Goal: Contribute content

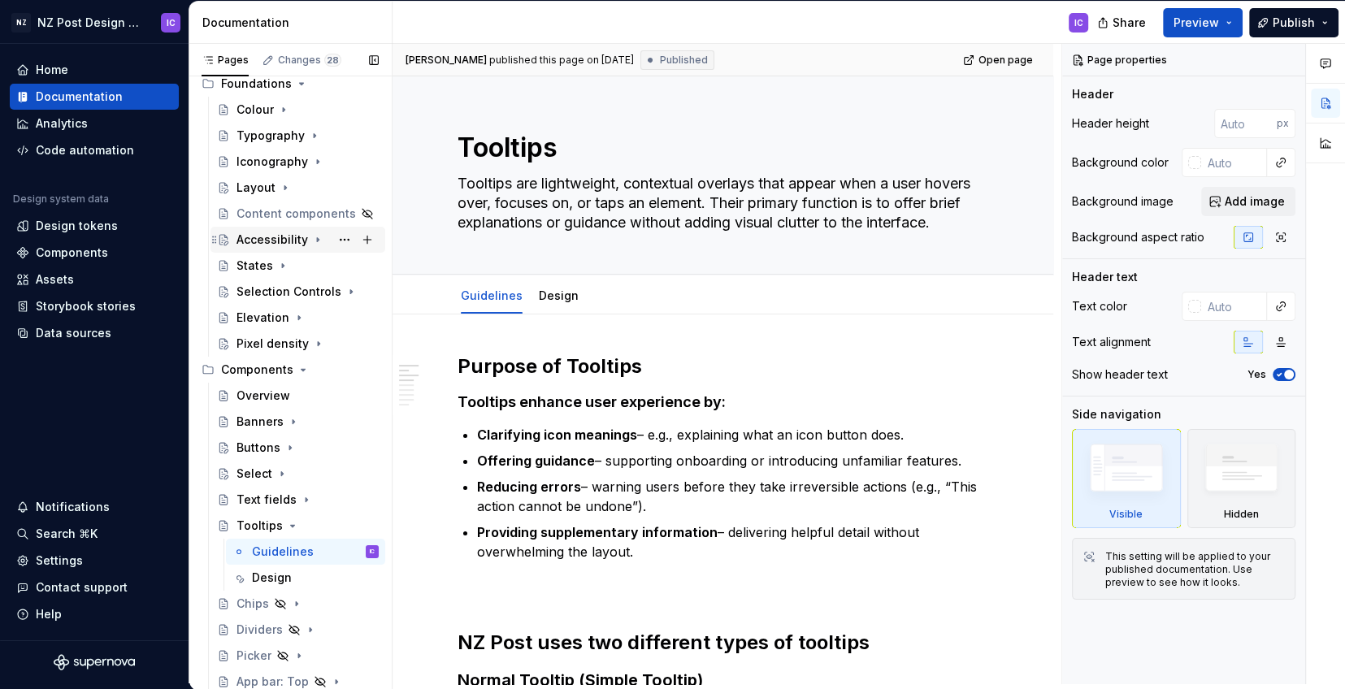
scroll to position [232, 0]
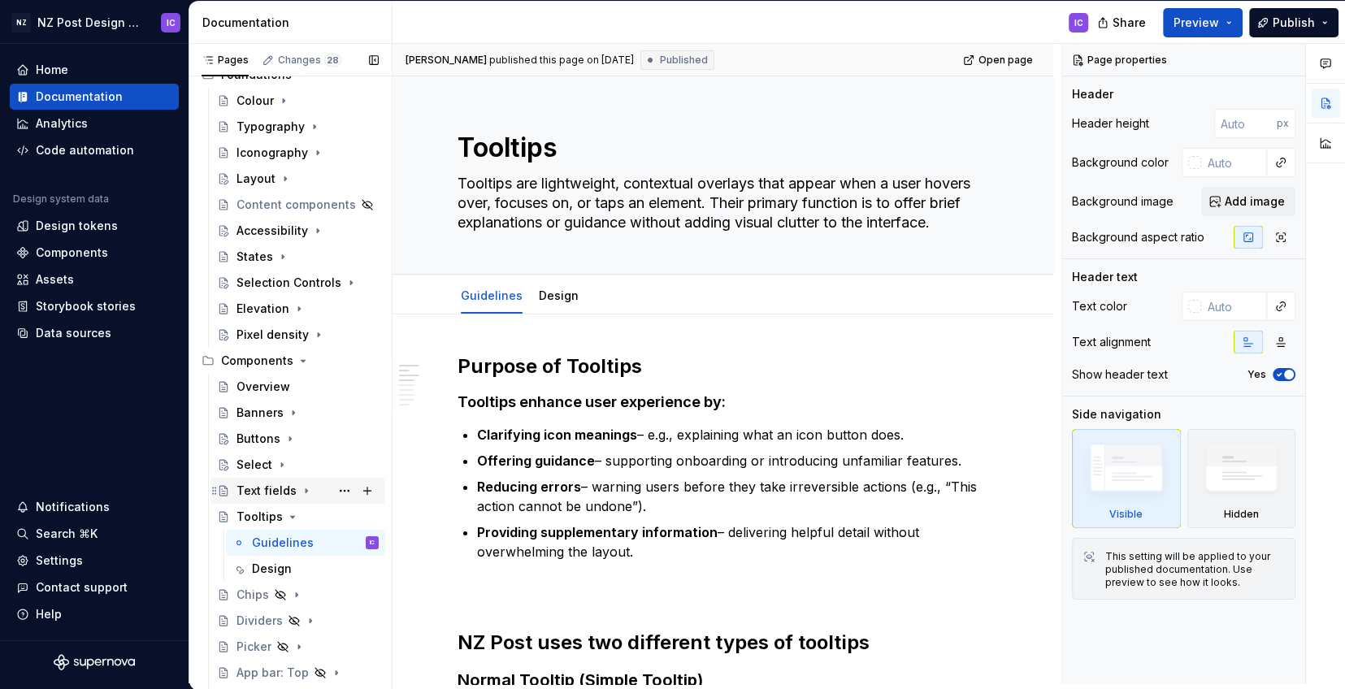
click at [291, 492] on div "Text fields" at bounding box center [266, 491] width 60 height 16
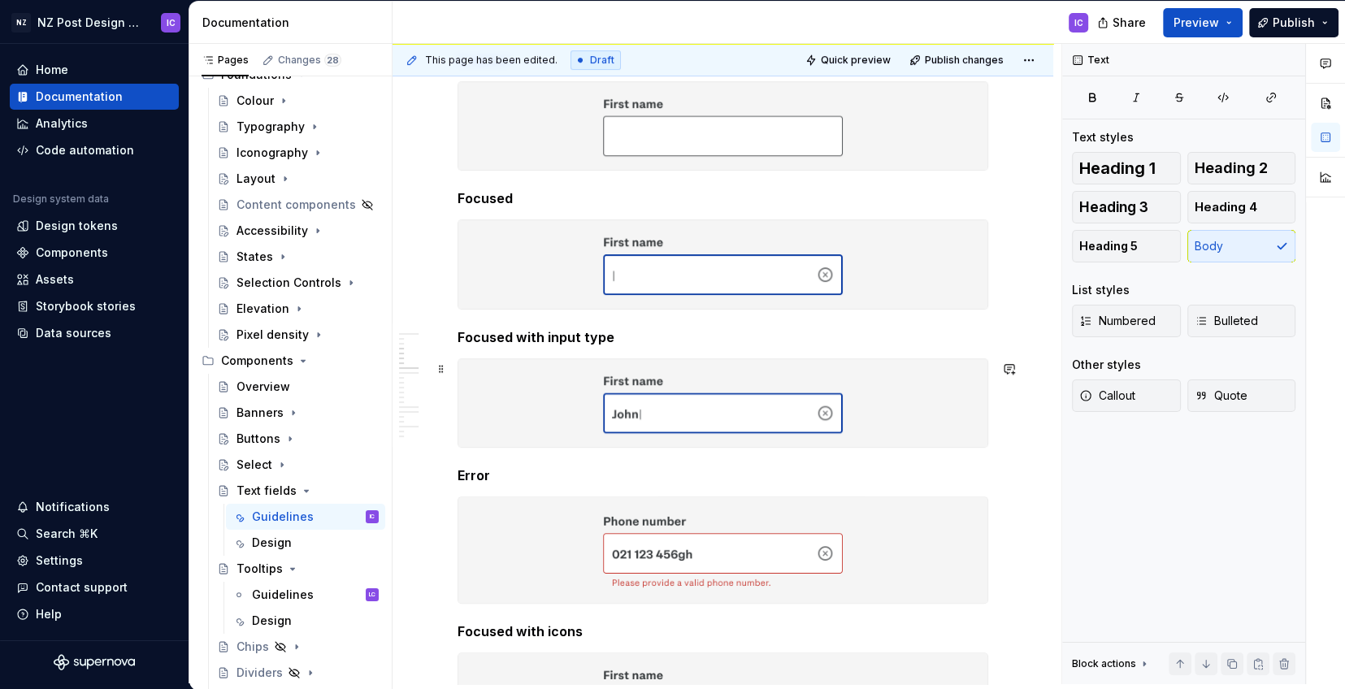
scroll to position [491, 0]
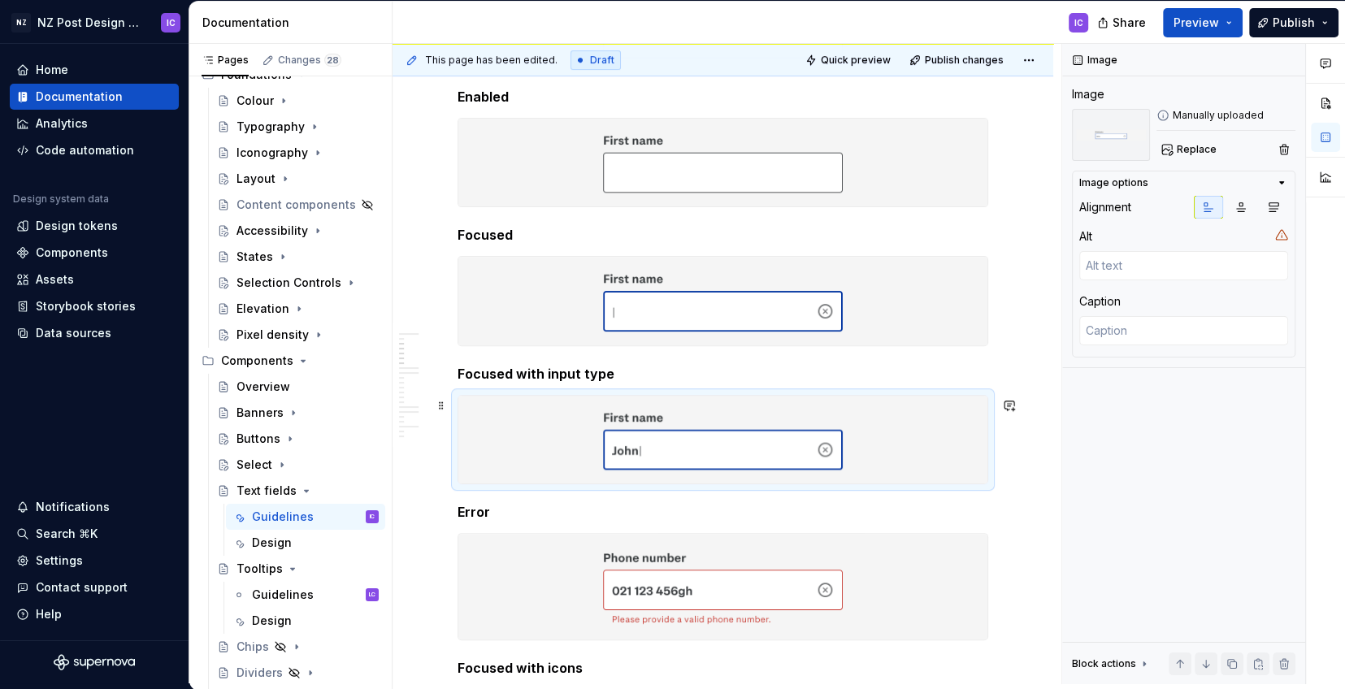
click at [743, 427] on img at bounding box center [722, 440] width 529 height 88
click at [440, 406] on span at bounding box center [441, 405] width 13 height 23
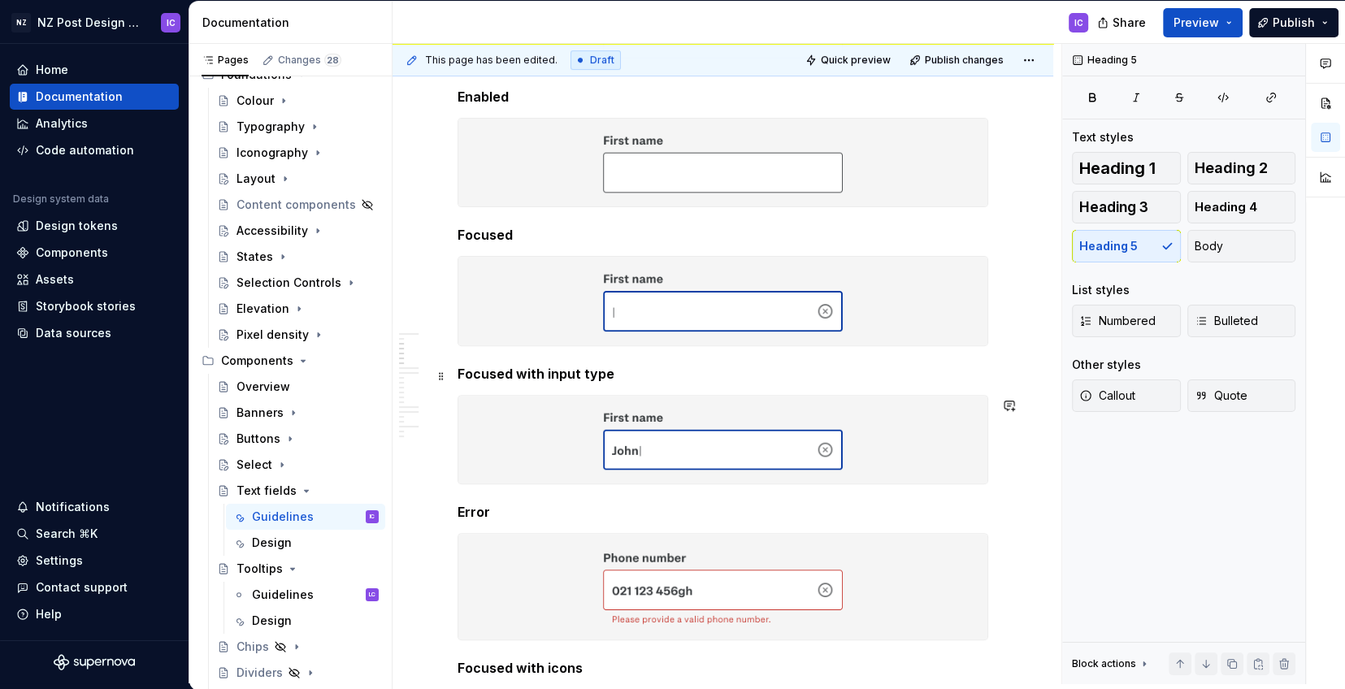
drag, startPoint x: 842, startPoint y: 375, endPoint x: 850, endPoint y: 384, distance: 12.1
click at [841, 375] on h5 "Focused with input type" at bounding box center [723, 374] width 531 height 16
click at [558, 420] on img at bounding box center [722, 440] width 529 height 88
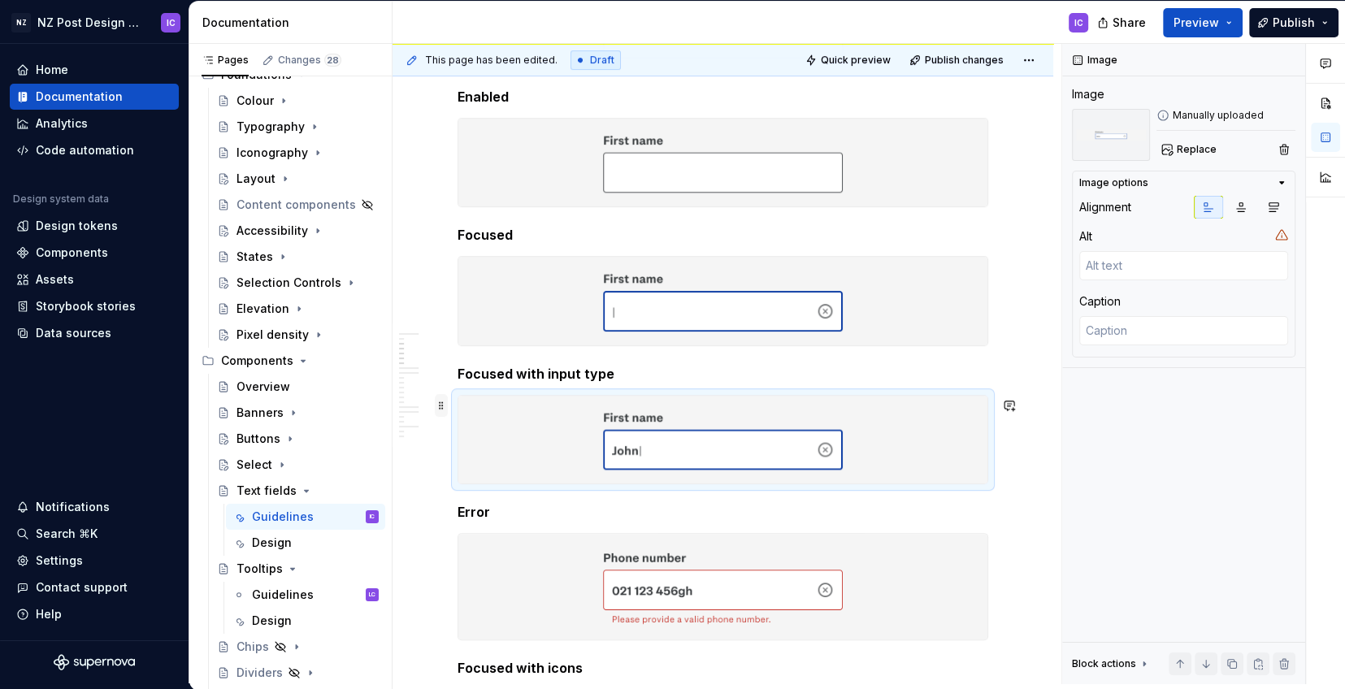
click at [441, 405] on span at bounding box center [441, 405] width 13 height 23
click at [1282, 151] on button "button" at bounding box center [1284, 149] width 23 height 23
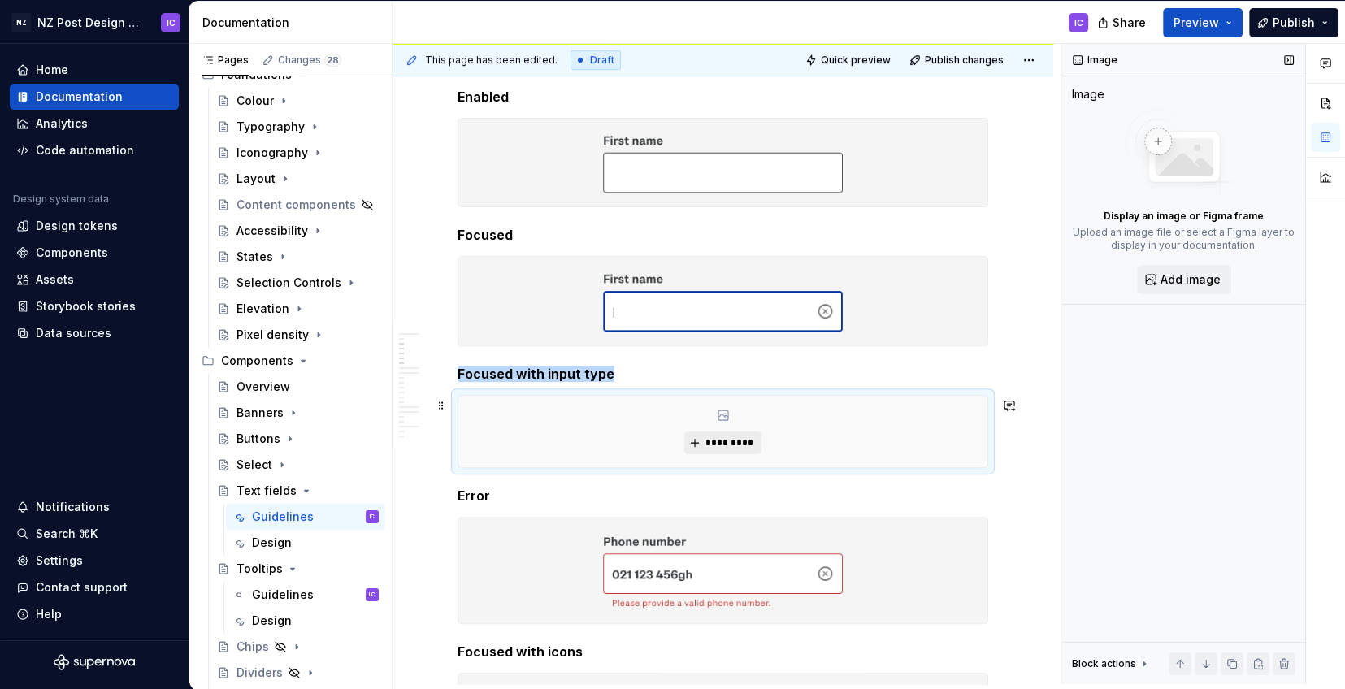
click at [726, 442] on span "*********" at bounding box center [730, 442] width 50 height 13
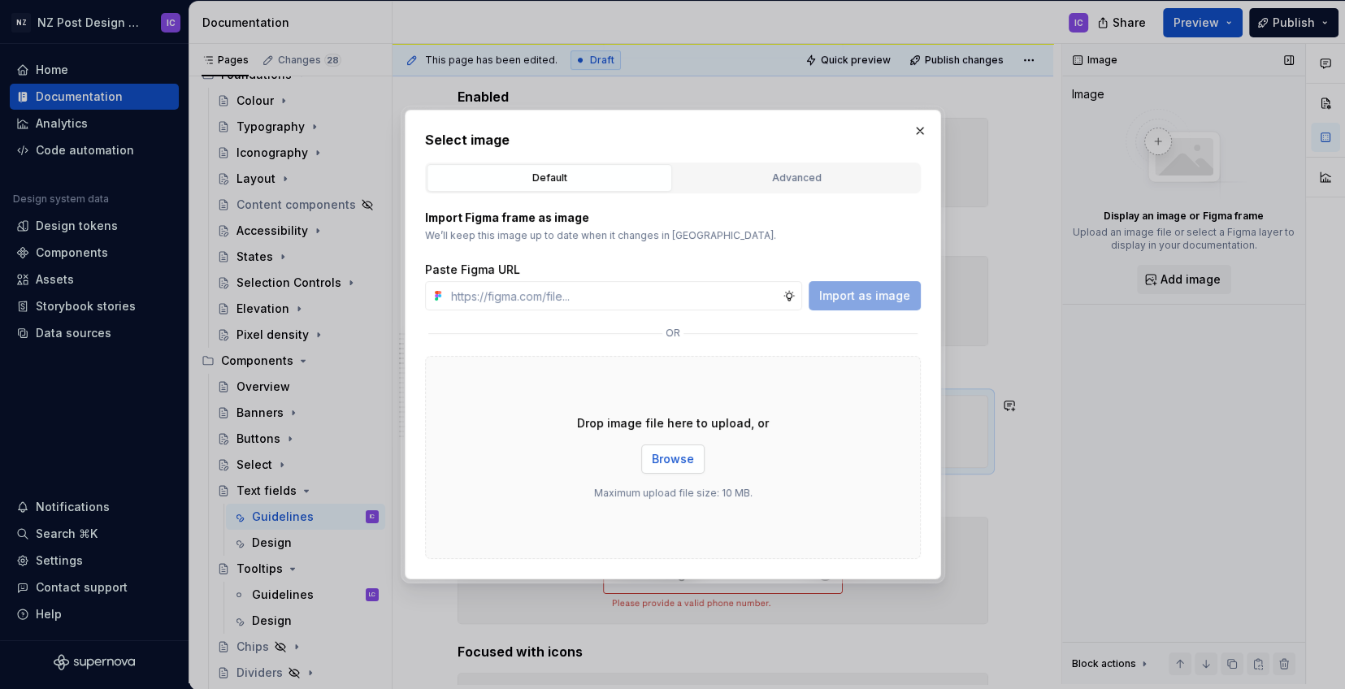
click at [667, 455] on span "Browse" at bounding box center [673, 459] width 42 height 16
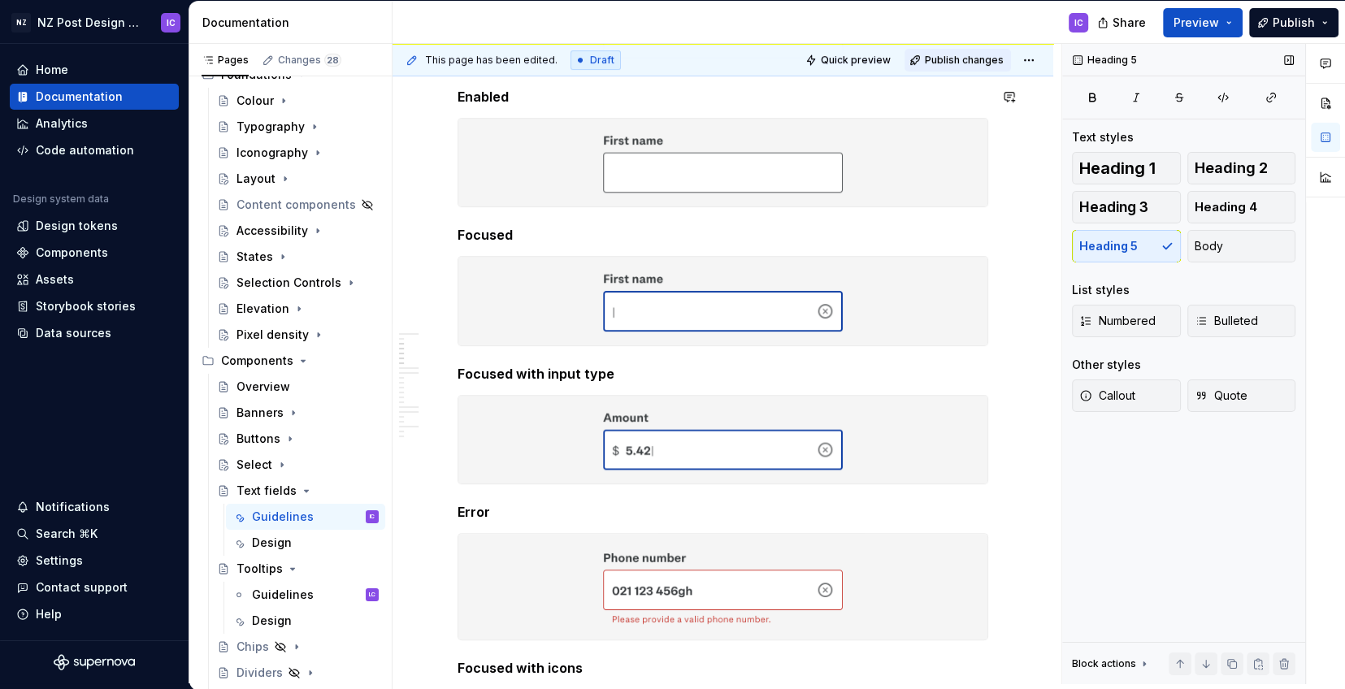
click at [964, 61] on span "Publish changes" at bounding box center [964, 60] width 79 height 13
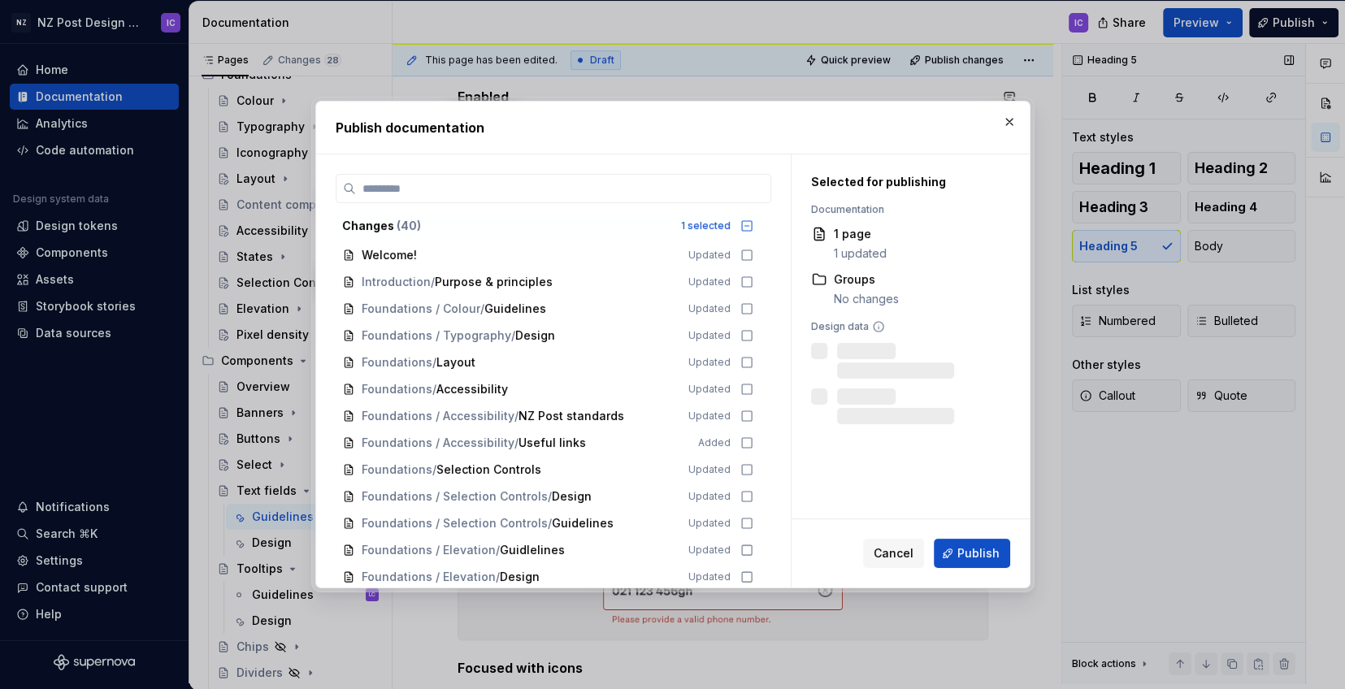
click at [965, 551] on span "Publish" at bounding box center [978, 553] width 42 height 16
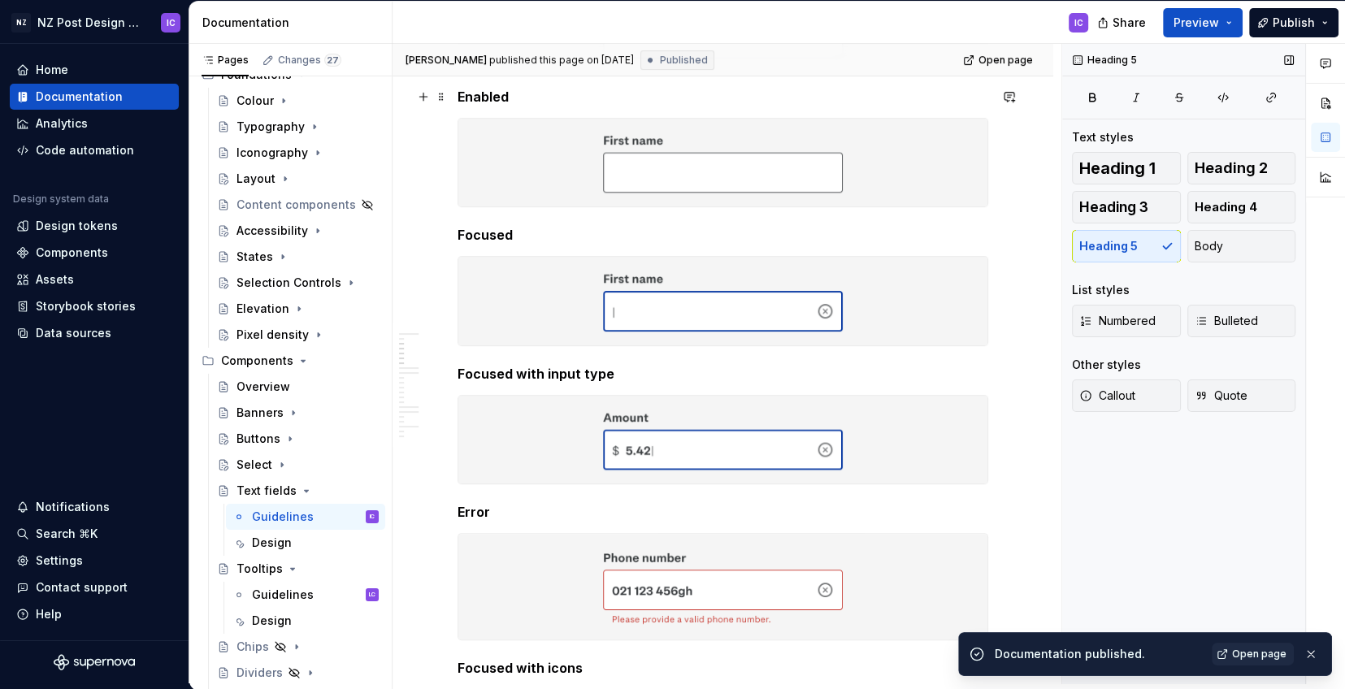
type textarea "*"
click at [1251, 656] on span "Open page" at bounding box center [1259, 654] width 54 height 13
